Goal: Information Seeking & Learning: Check status

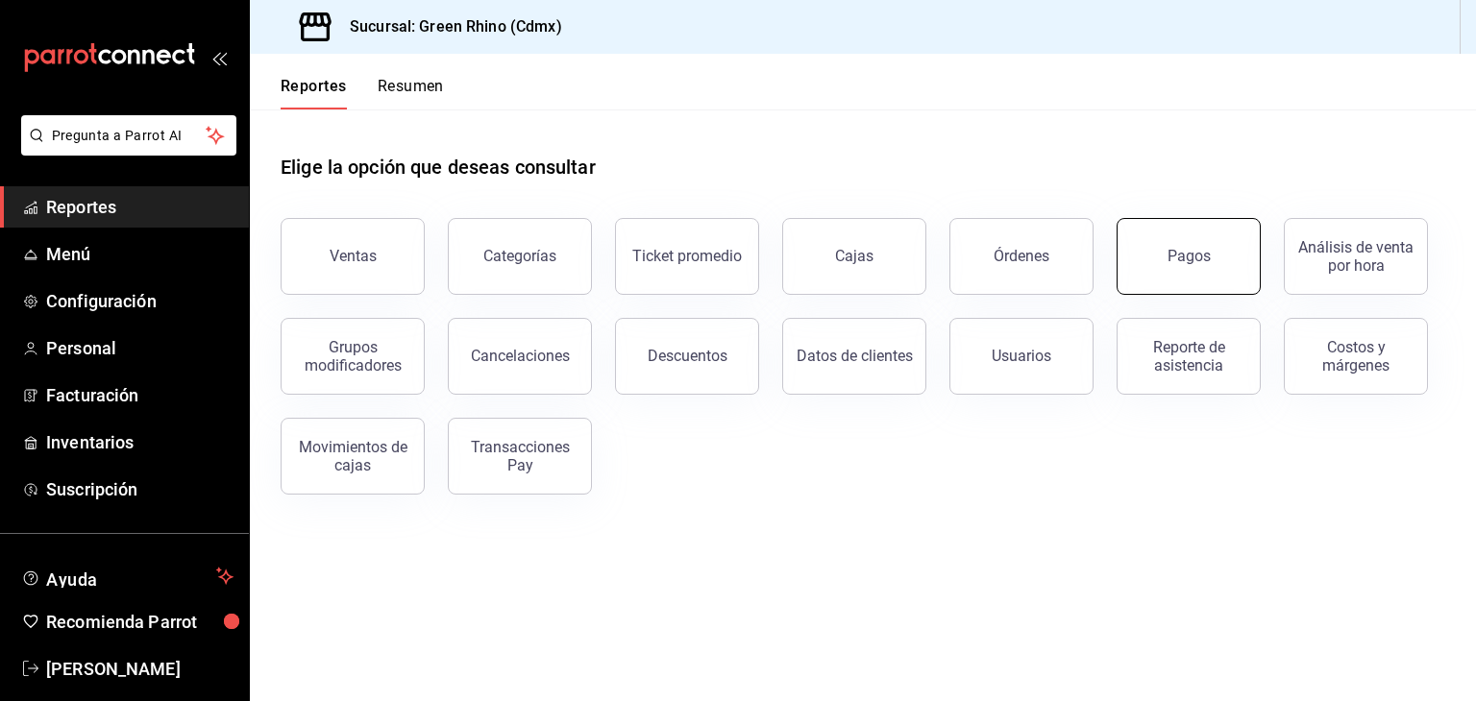
click at [1209, 278] on button "Pagos" at bounding box center [1189, 256] width 144 height 77
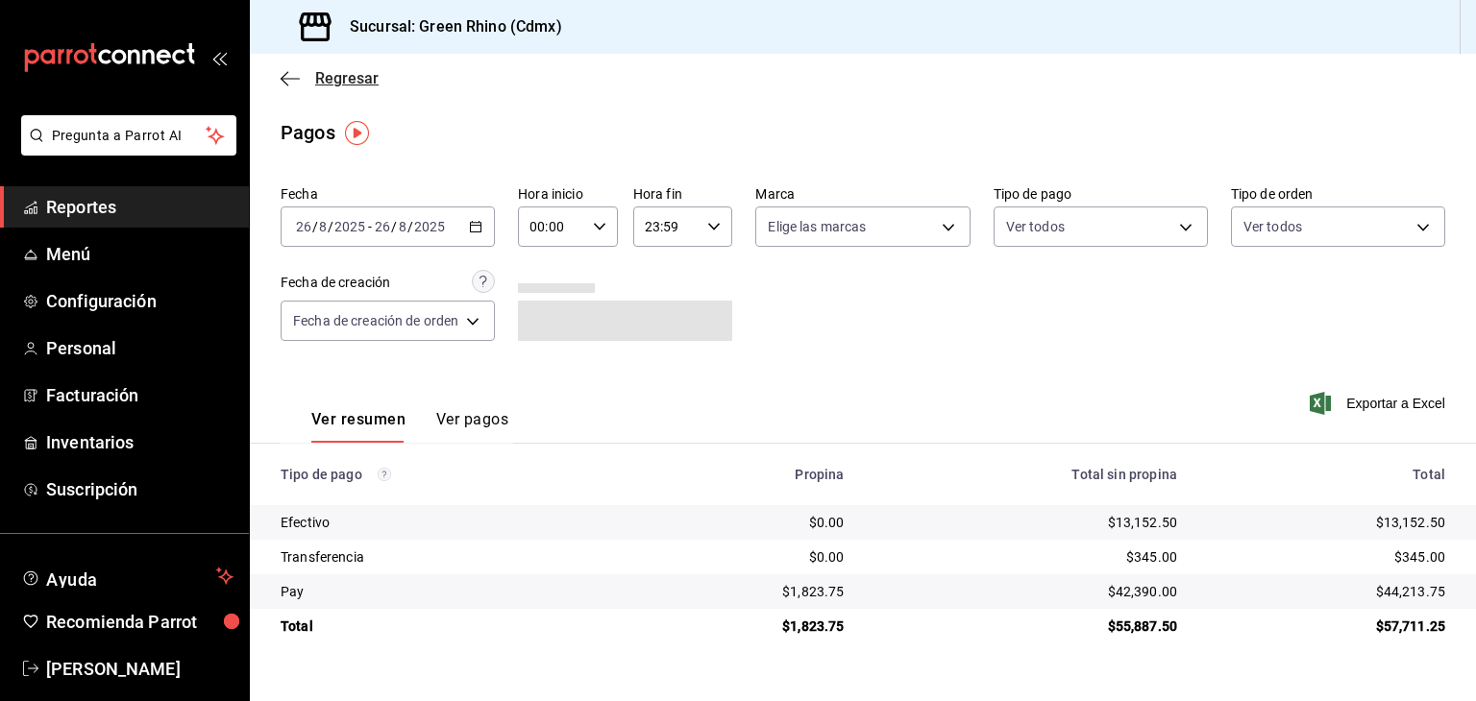
click at [350, 86] on span "Regresar" at bounding box center [346, 78] width 63 height 18
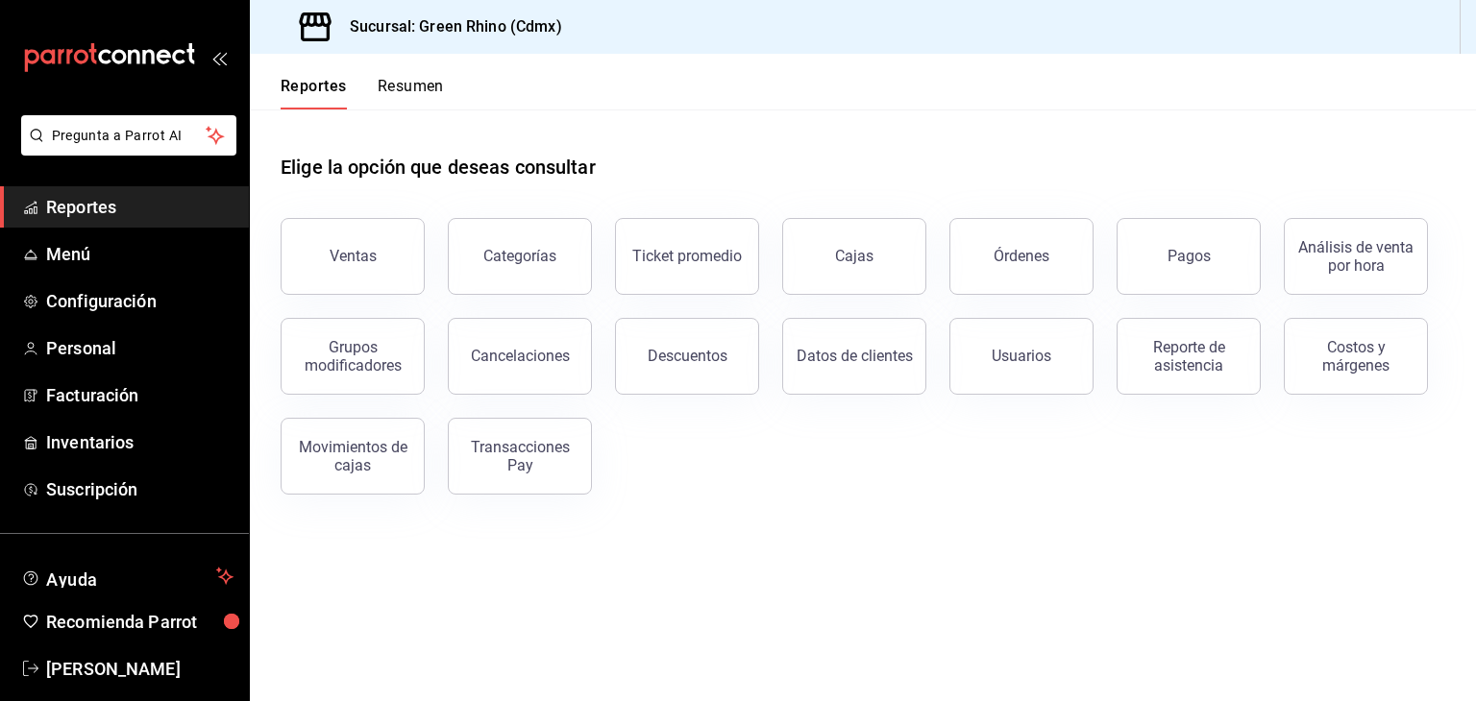
click at [396, 74] on div "Reportes Resumen" at bounding box center [347, 82] width 194 height 56
click at [405, 89] on button "Resumen" at bounding box center [411, 93] width 66 height 33
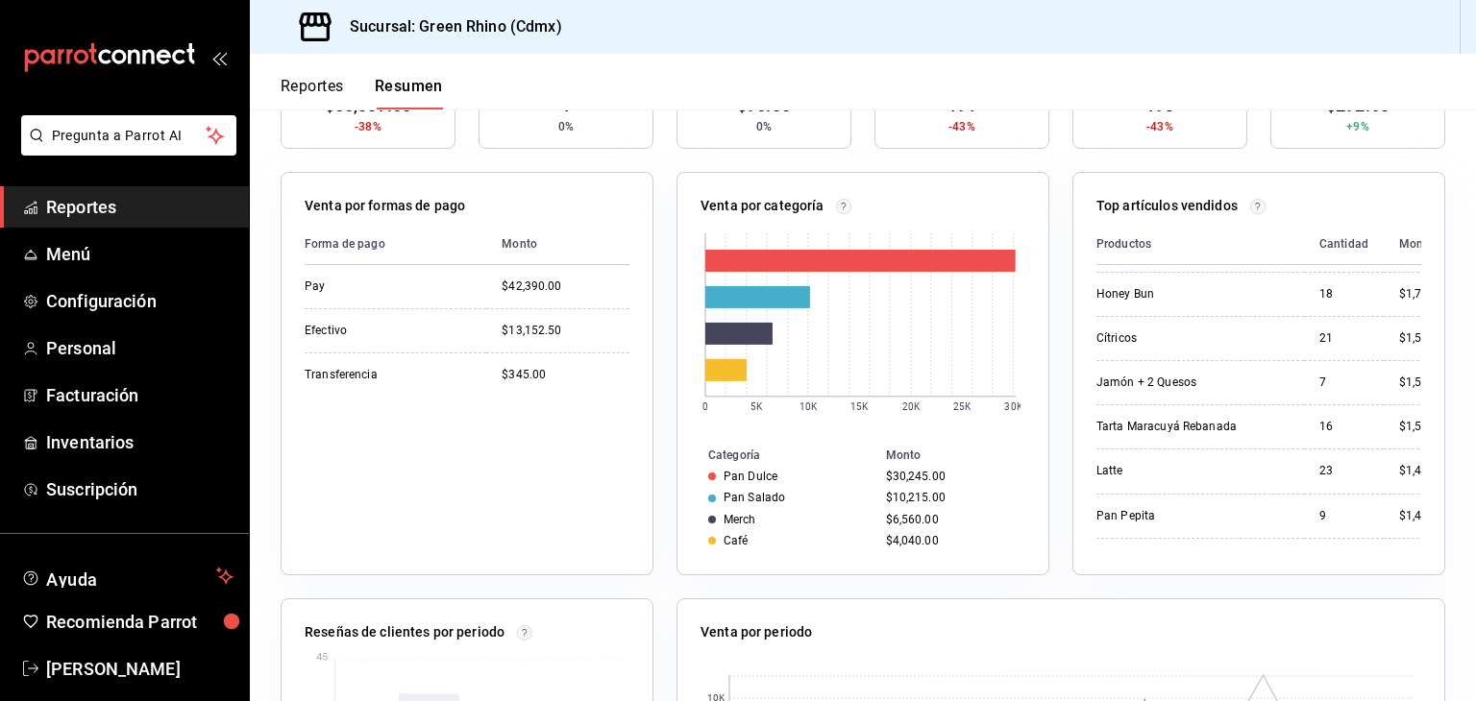
scroll to position [231, 0]
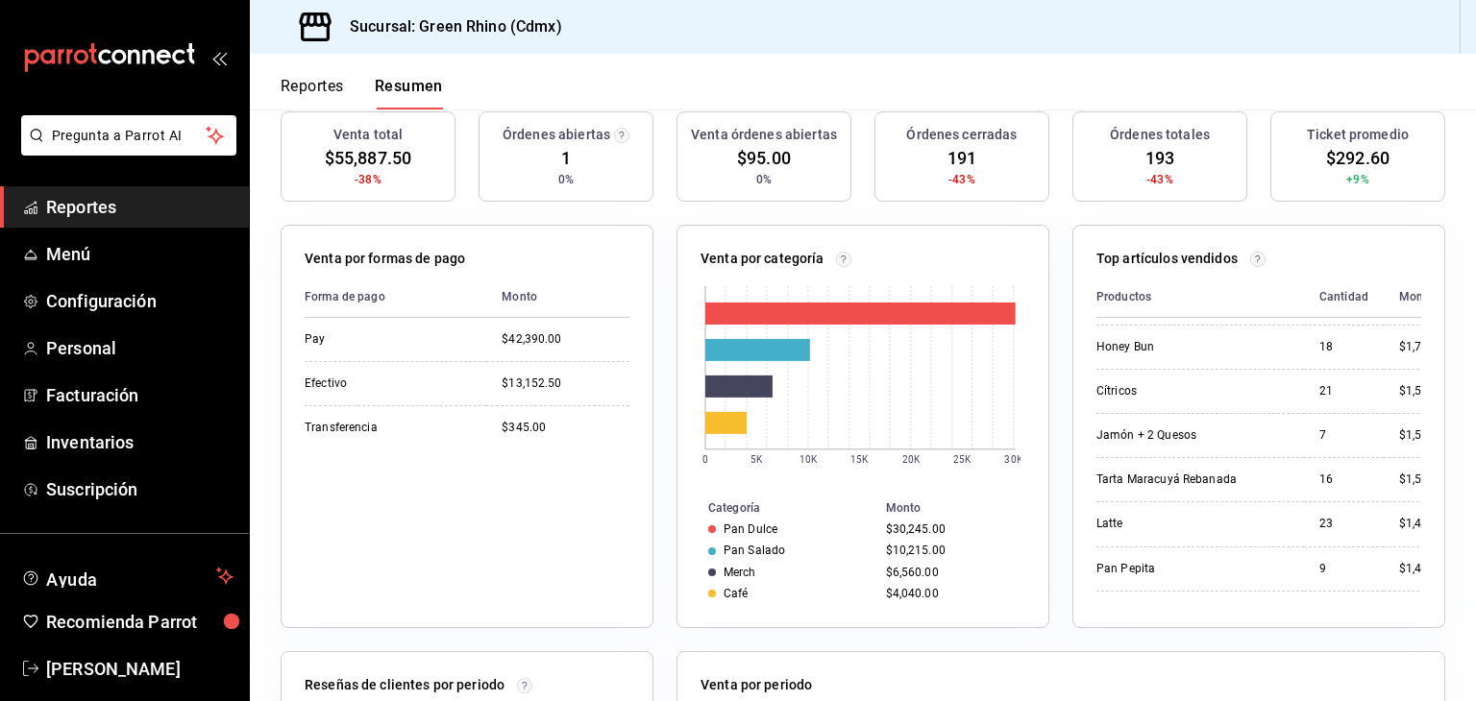
click at [322, 103] on button "Reportes" at bounding box center [312, 93] width 63 height 33
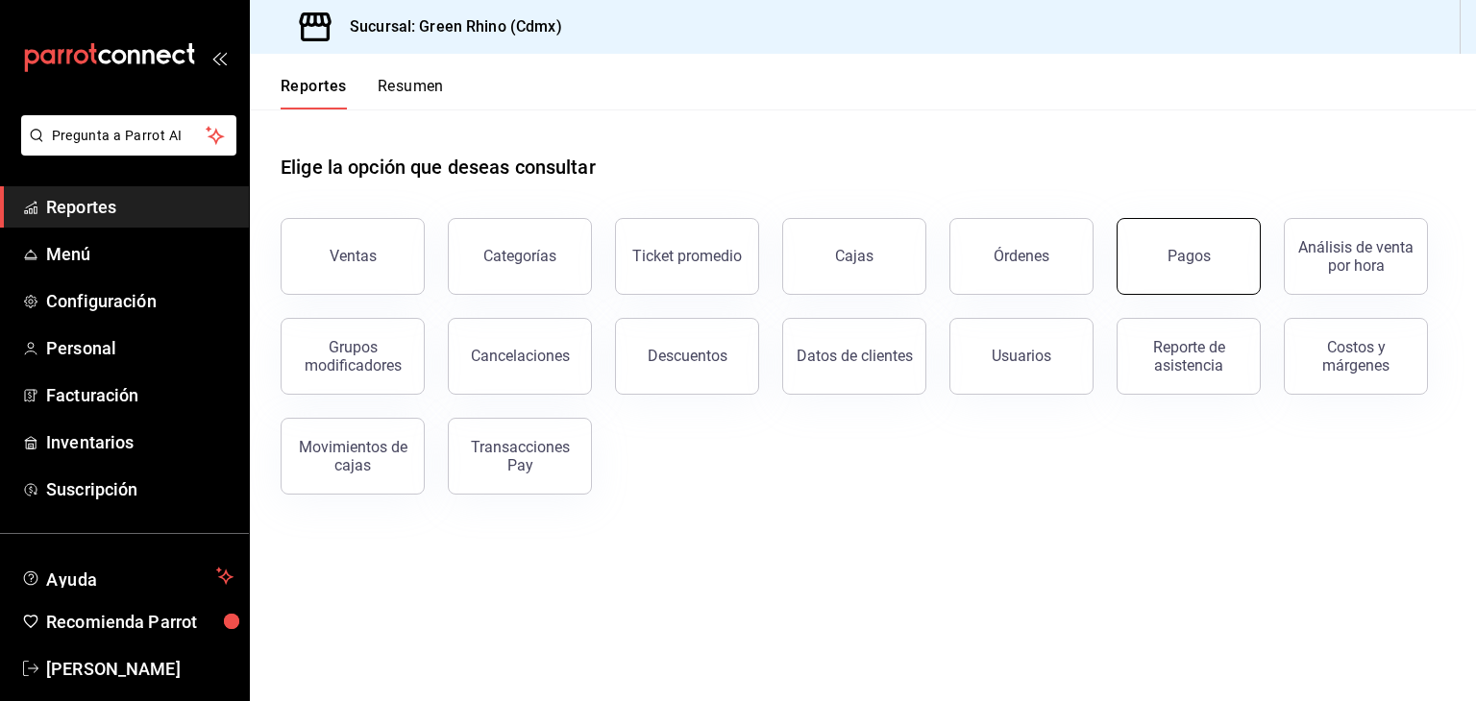
click at [1165, 235] on button "Pagos" at bounding box center [1189, 256] width 144 height 77
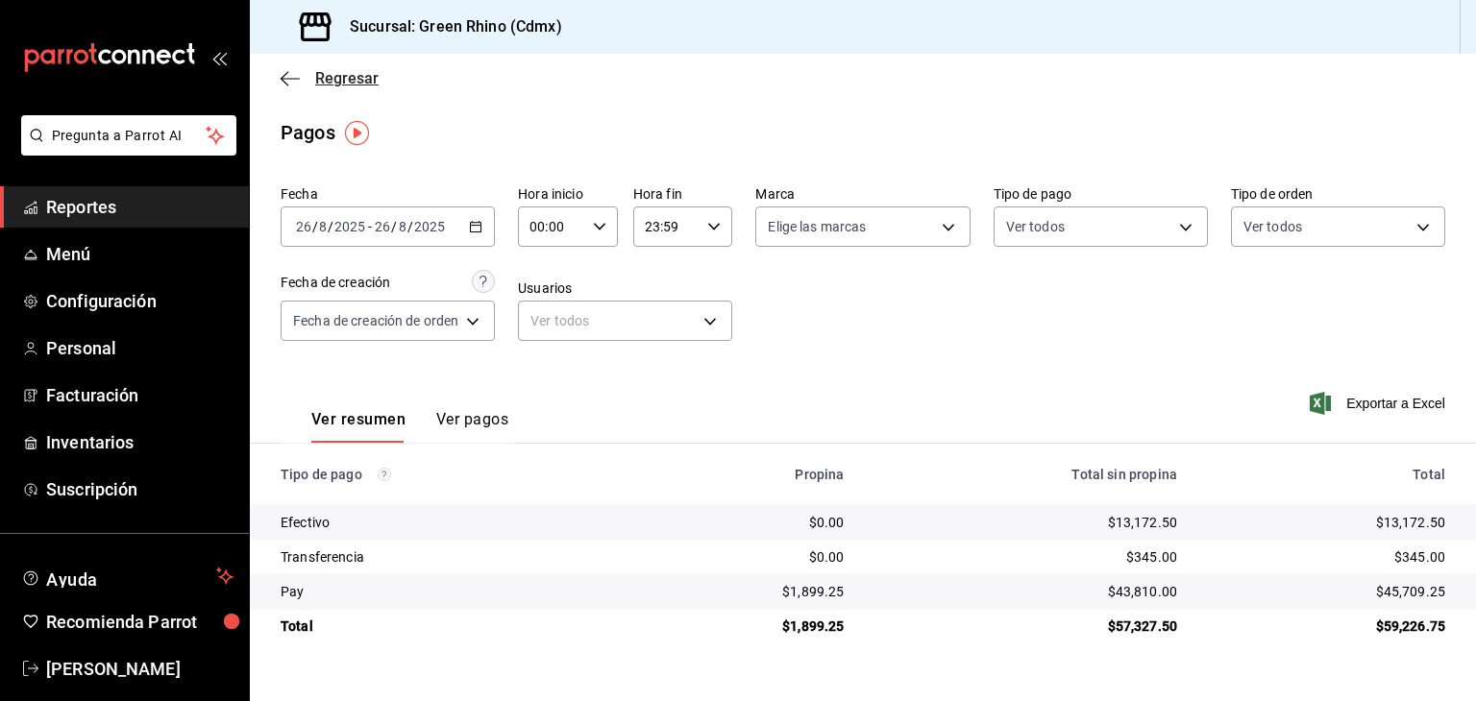
click at [319, 82] on span "Regresar" at bounding box center [346, 78] width 63 height 18
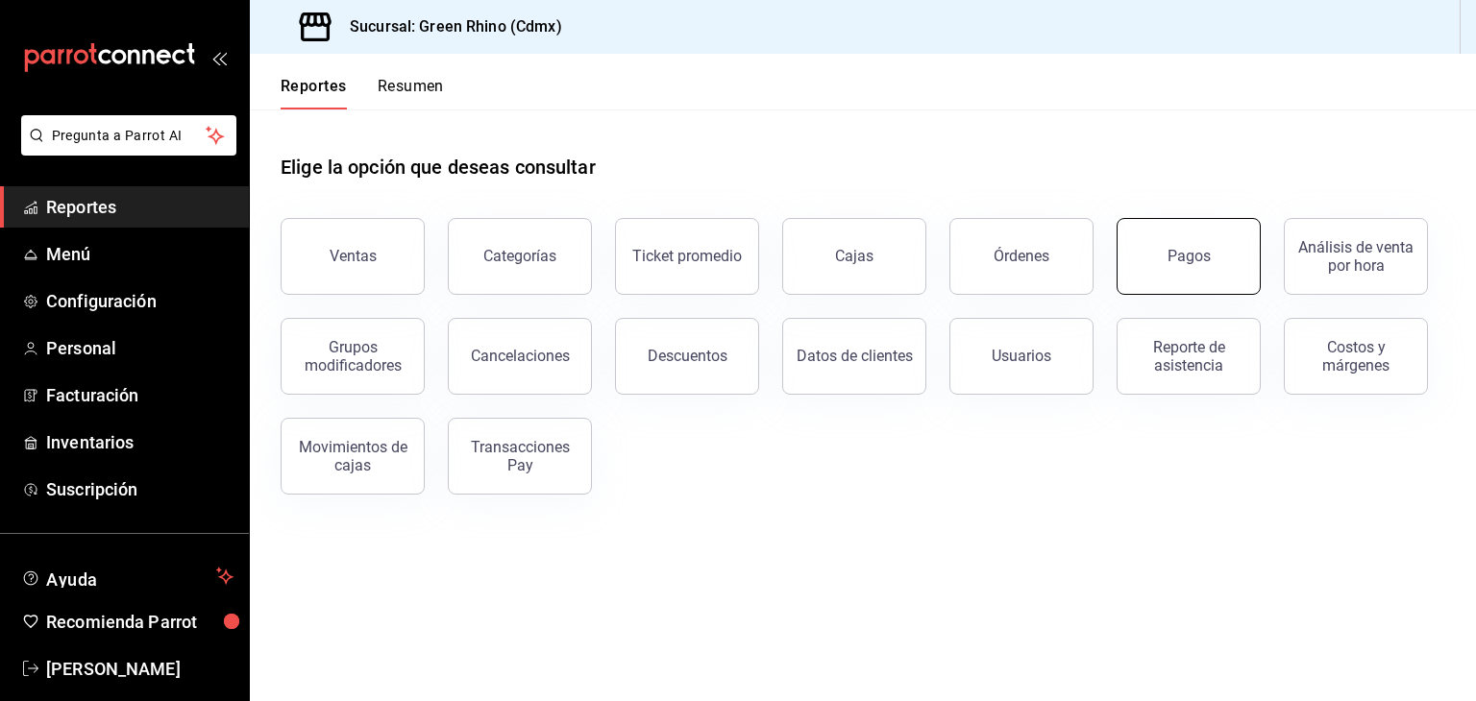
click at [1212, 261] on button "Pagos" at bounding box center [1189, 256] width 144 height 77
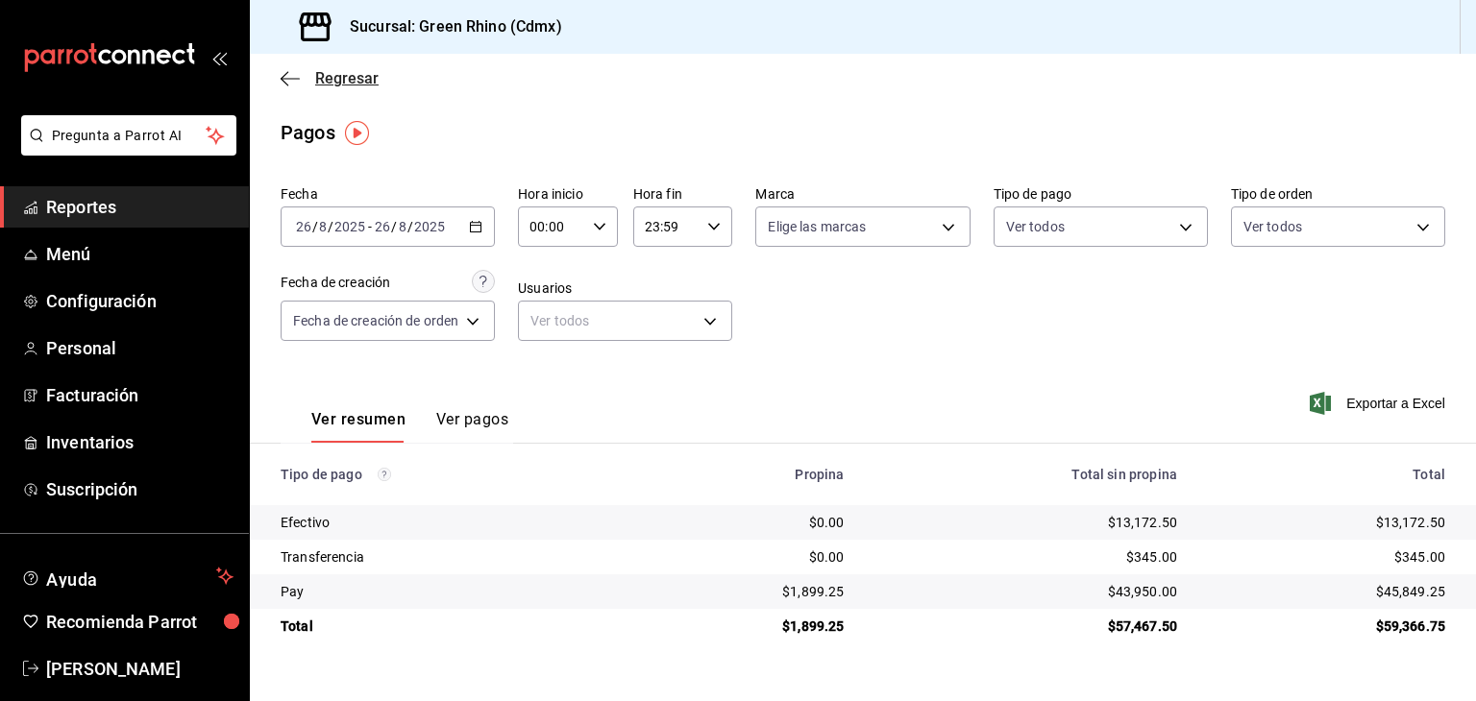
click at [319, 86] on span "Regresar" at bounding box center [346, 78] width 63 height 18
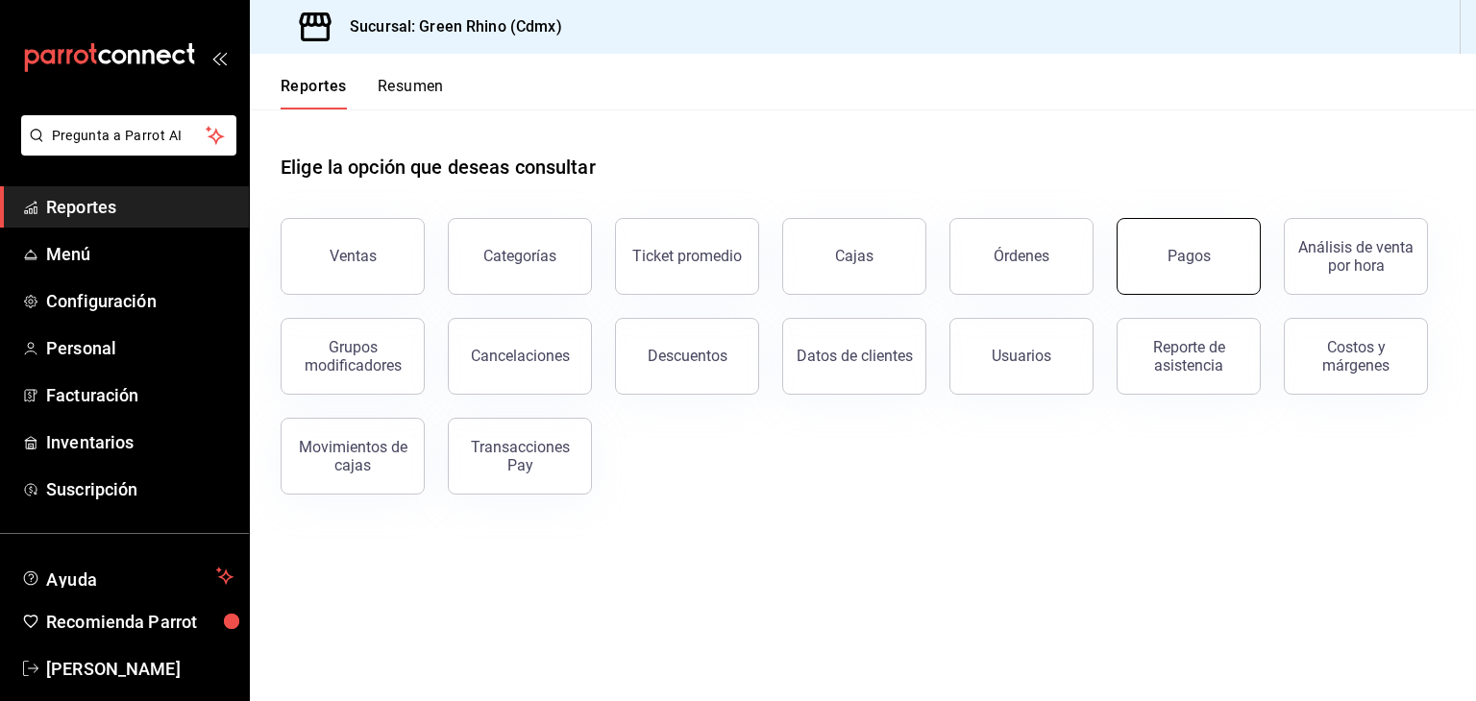
click at [1180, 265] on button "Pagos" at bounding box center [1189, 256] width 144 height 77
